Goal: Transaction & Acquisition: Purchase product/service

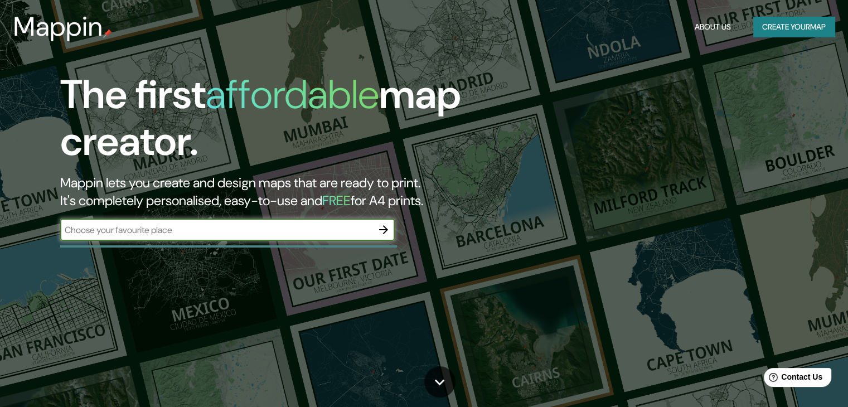
click at [384, 228] on icon "button" at bounding box center [383, 229] width 13 height 13
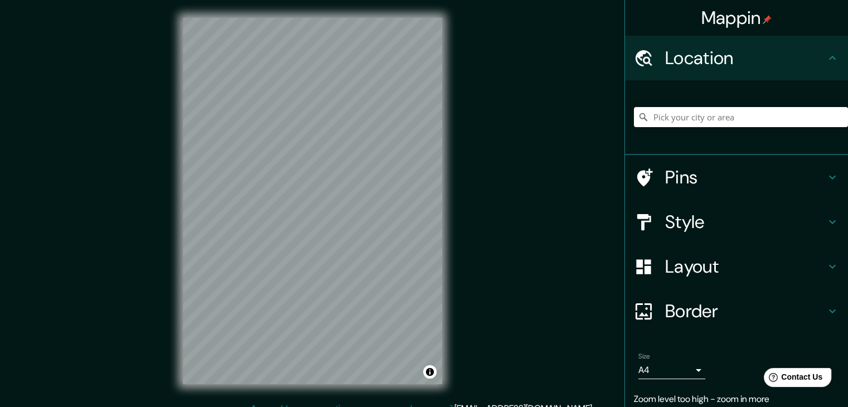
click at [399, 190] on div "Mappin Location Pins Style Layout Border Choose a border. Hint : you can make l…" at bounding box center [424, 210] width 848 height 420
drag, startPoint x: 163, startPoint y: 113, endPoint x: 550, endPoint y: 247, distance: 409.7
click at [550, 247] on div "Mappin Location Pins Style Layout Border Choose a border. Hint : you can make l…" at bounding box center [424, 210] width 848 height 420
click at [167, 0] on html "Mappin Location Pins Style Layout Border Choose a border. Hint : you can make l…" at bounding box center [424, 203] width 848 height 407
click at [508, 289] on div "Mappin Location Pins Style Layout Border Choose a border. Hint : you can make l…" at bounding box center [424, 210] width 848 height 420
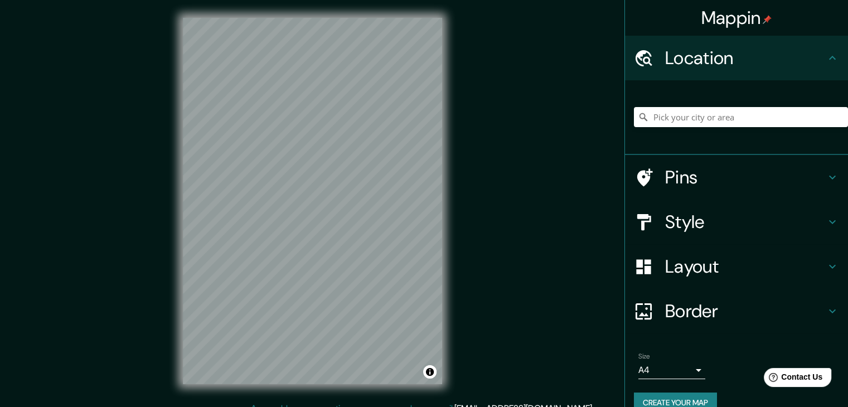
drag, startPoint x: 697, startPoint y: 102, endPoint x: 689, endPoint y: 110, distance: 11.1
click at [696, 102] on div at bounding box center [741, 117] width 214 height 56
click at [688, 115] on input "Pick your city or area" at bounding box center [741, 117] width 214 height 20
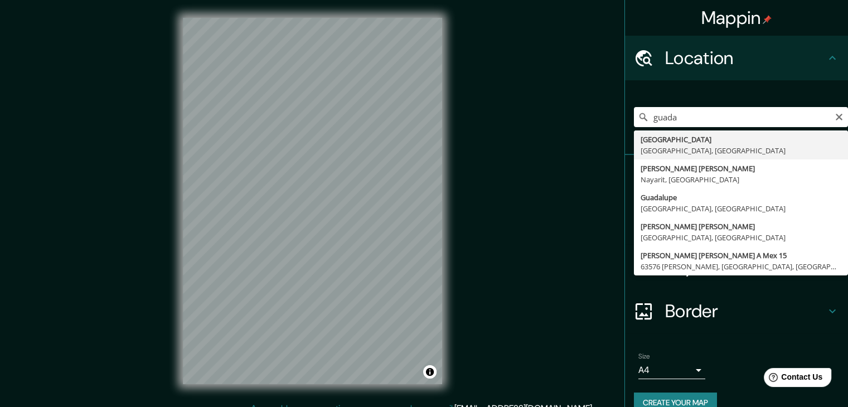
type input "[GEOGRAPHIC_DATA], [GEOGRAPHIC_DATA], [GEOGRAPHIC_DATA]"
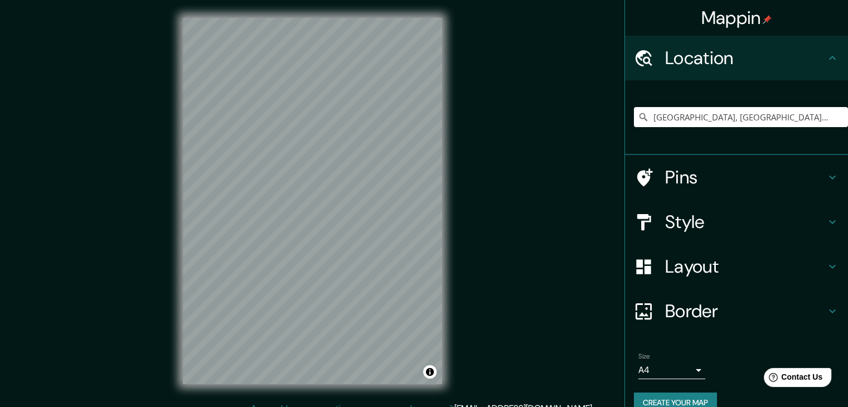
click at [171, 80] on div "© Mapbox © OpenStreetMap Improve this map" at bounding box center [312, 201] width 295 height 402
